Goal: Transaction & Acquisition: Purchase product/service

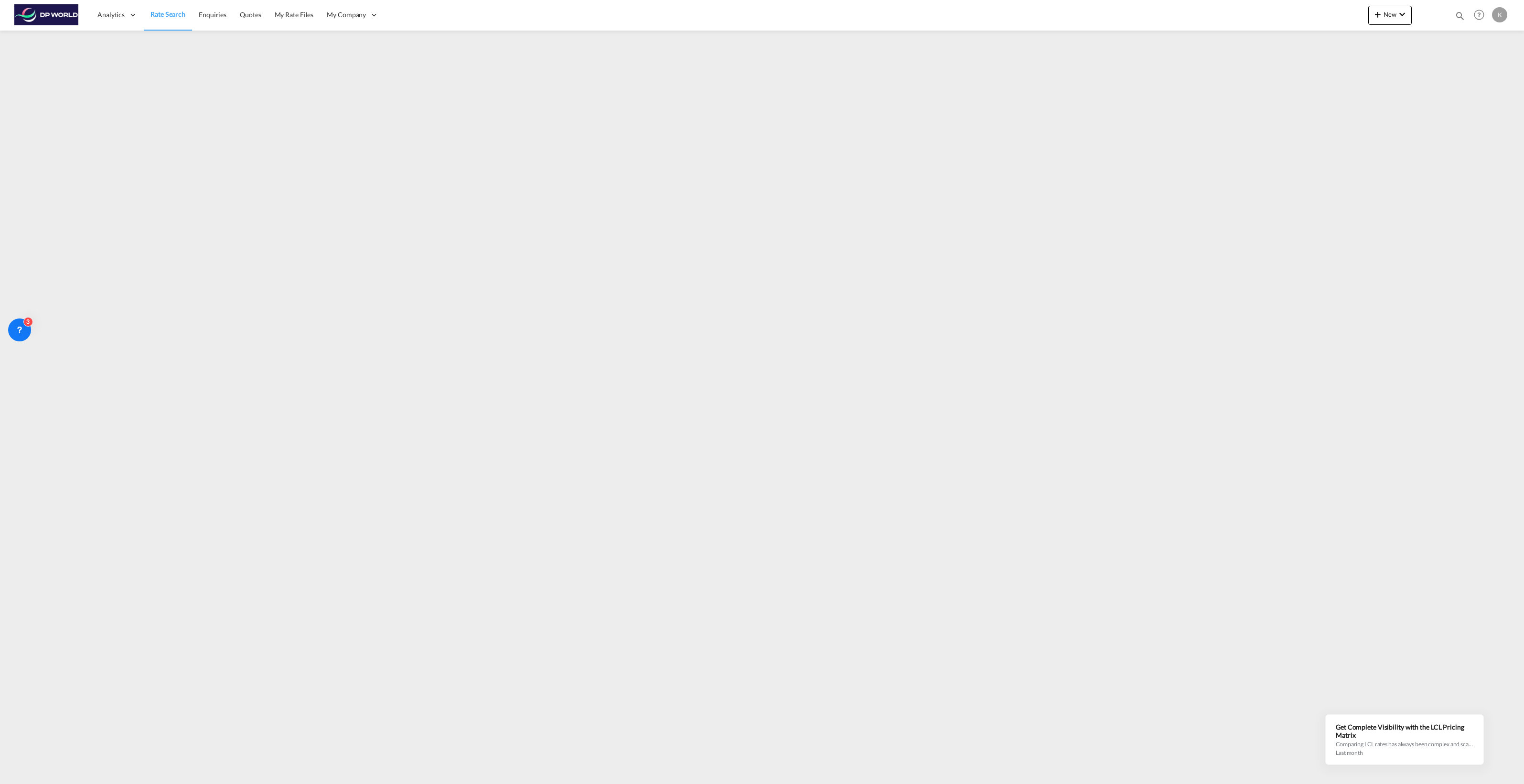
click at [163, 12] on span "Rate Search" at bounding box center [168, 14] width 35 height 8
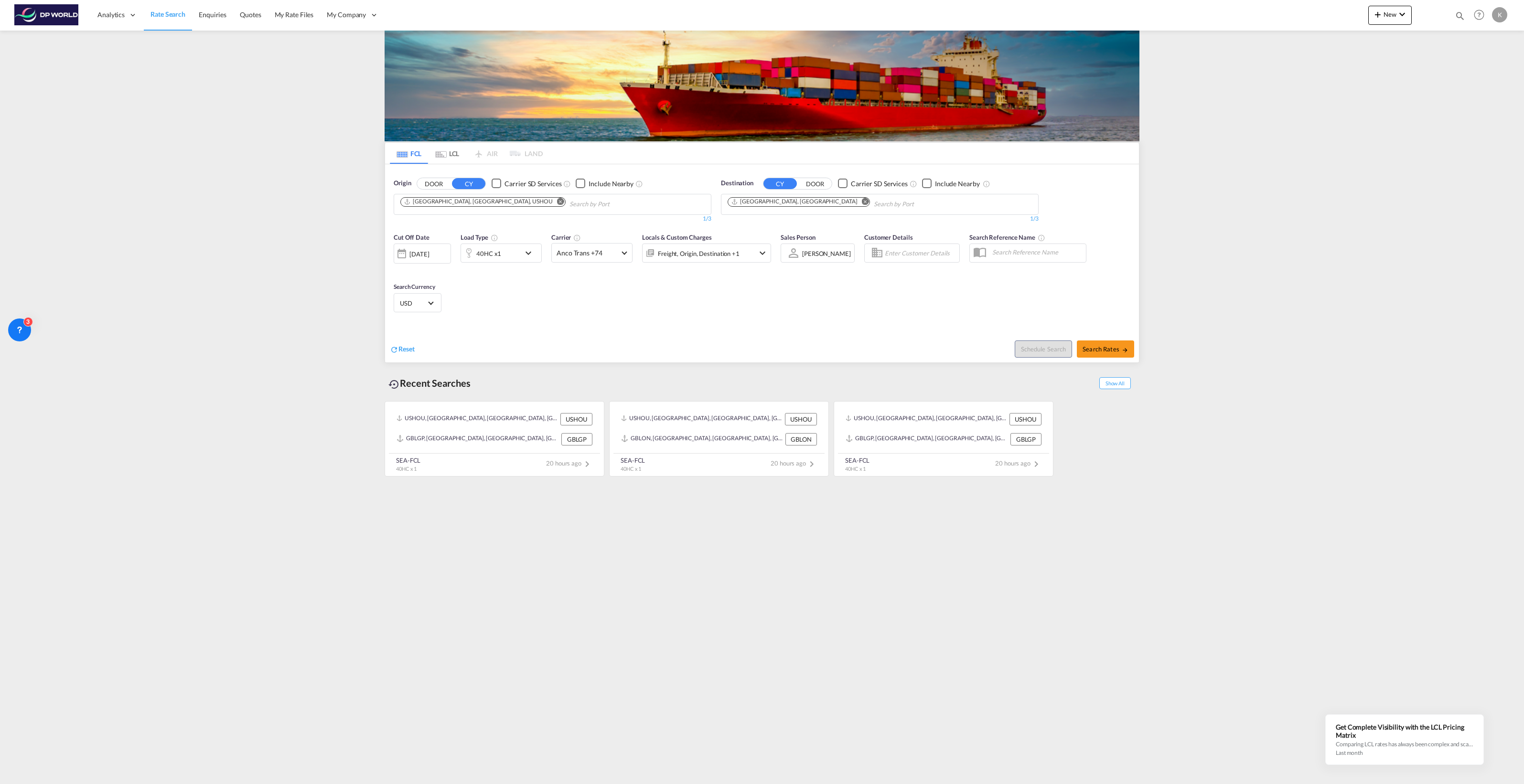
drag, startPoint x: 474, startPoint y: 204, endPoint x: 499, endPoint y: 202, distance: 25.1
click at [557, 204] on md-icon "Remove" at bounding box center [561, 201] width 7 height 7
click at [759, 199] on md-icon "Remove" at bounding box center [865, 201] width 7 height 7
type input "cleveland"
click at [452, 224] on div "[GEOGRAPHIC_DATA] , [GEOGRAPHIC_DATA] [GEOGRAPHIC_DATA] USCLE" at bounding box center [475, 229] width 182 height 35
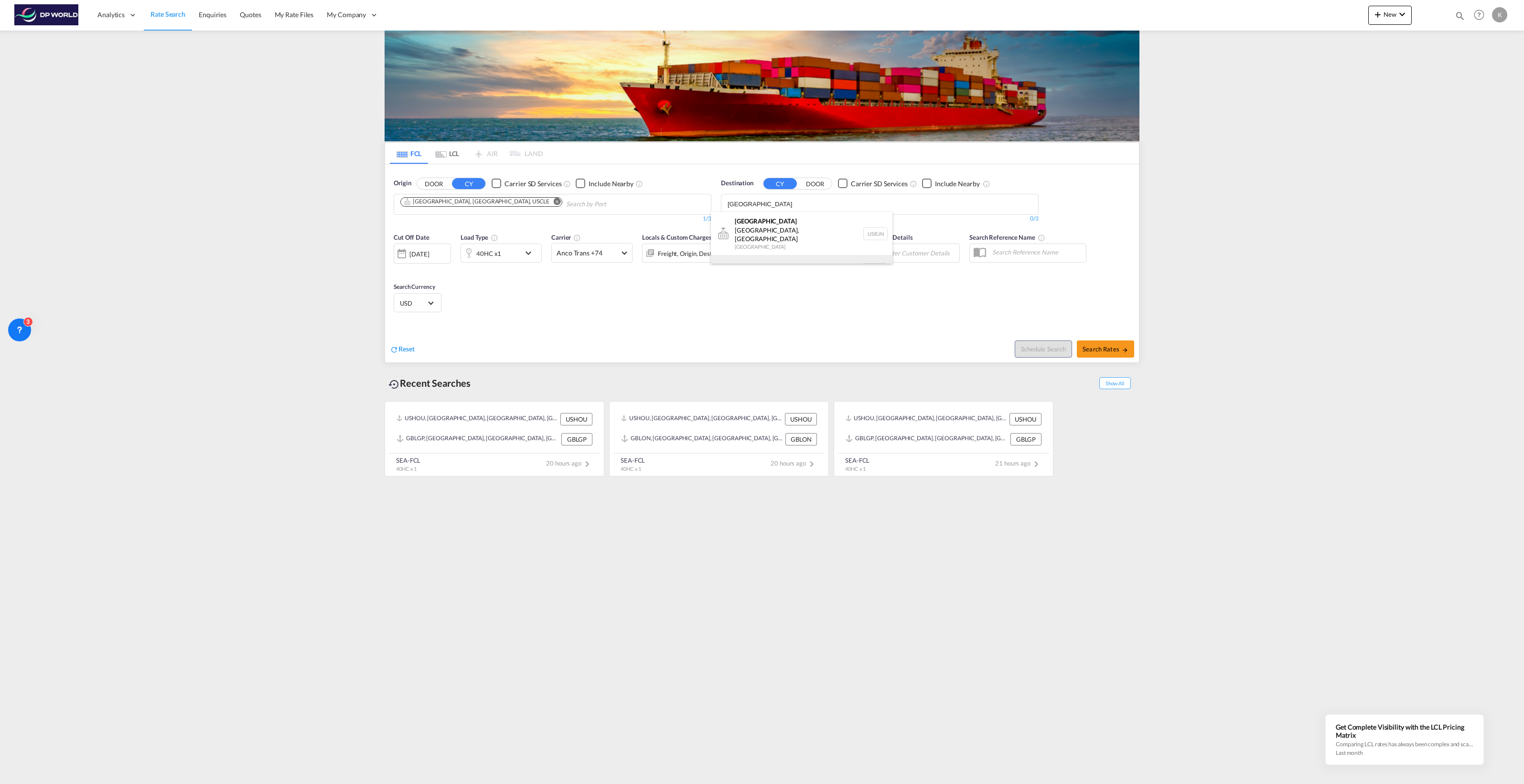
type input "[GEOGRAPHIC_DATA]"
click at [759, 255] on div "[GEOGRAPHIC_DATA] [GEOGRAPHIC_DATA] NLRTM" at bounding box center [802, 269] width 182 height 29
click at [510, 256] on div "40HC x1" at bounding box center [490, 253] width 59 height 19
click at [427, 299] on span "40HC" at bounding box center [423, 296] width 28 height 10
click at [431, 248] on md-option "20GP" at bounding box center [433, 250] width 65 height 23
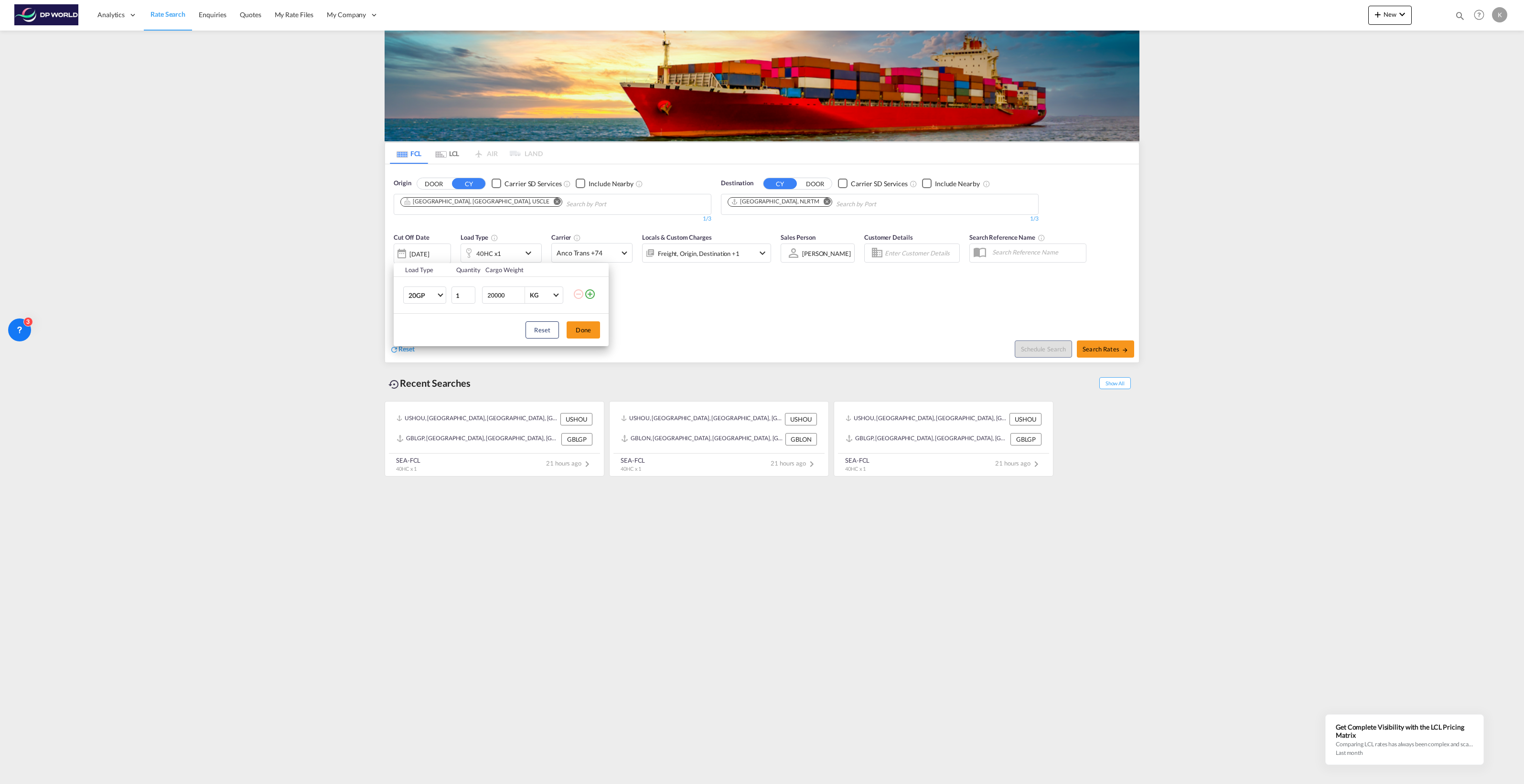
click at [588, 330] on button "Done" at bounding box center [583, 329] width 34 height 17
click at [759, 352] on span "Search Rates" at bounding box center [1105, 348] width 46 height 7
type input "USCLE to NLRTM / [DATE]"
